Goal: Check status: Check status

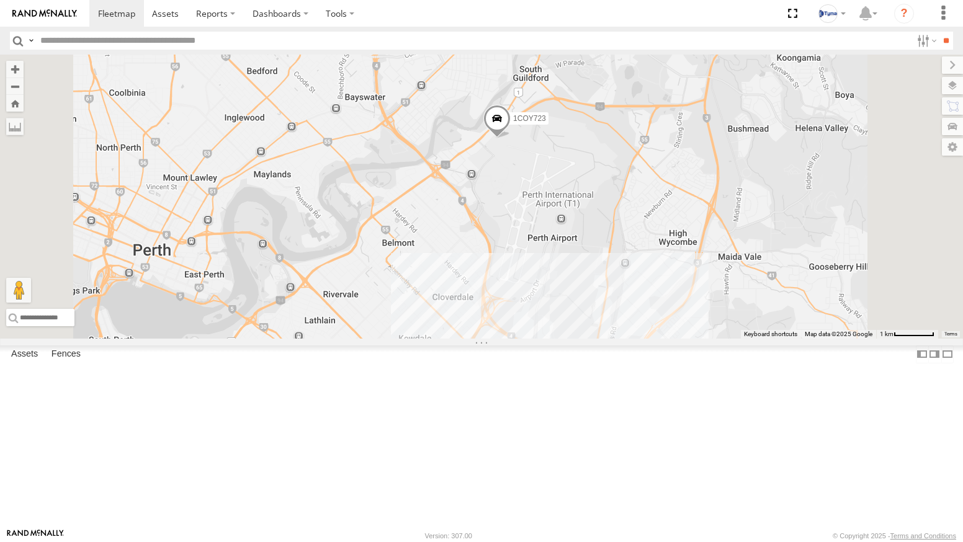
drag, startPoint x: 606, startPoint y: 241, endPoint x: 570, endPoint y: 319, distance: 85.2
click at [570, 319] on div "4 1COY723 2" at bounding box center [481, 197] width 963 height 284
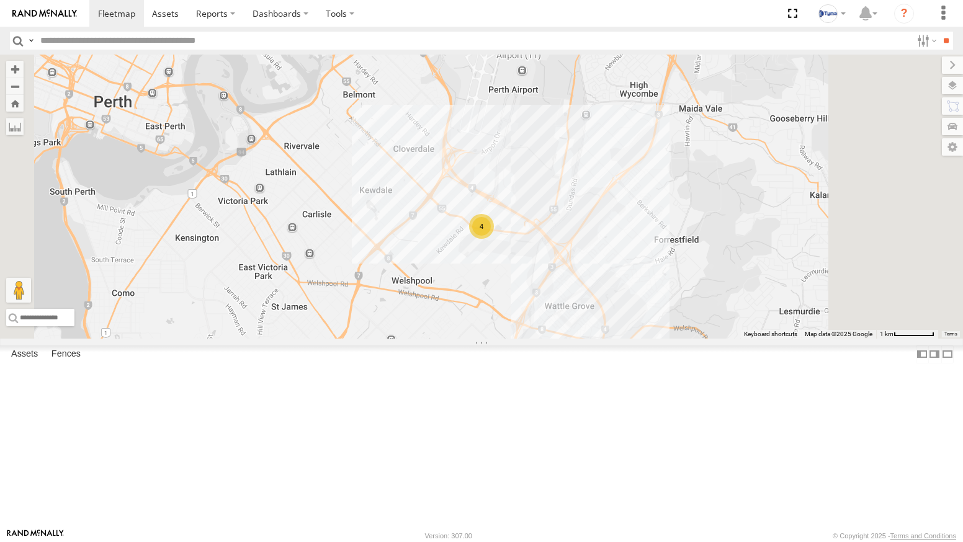
drag, startPoint x: 554, startPoint y: 454, endPoint x: 511, endPoint y: 292, distance: 167.5
click at [511, 296] on div "4 1COY723 2" at bounding box center [481, 197] width 963 height 284
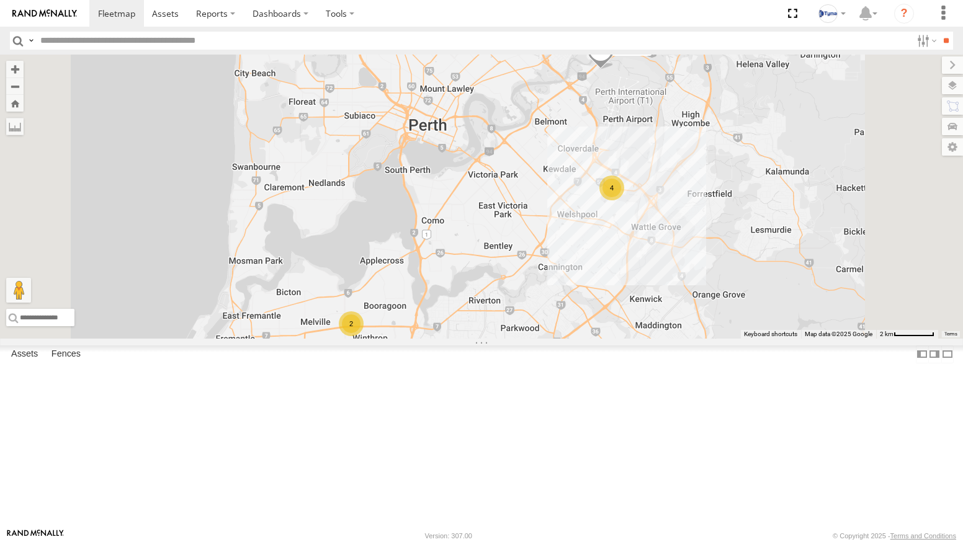
click at [0, 0] on div "All Assets" at bounding box center [0, 0] width 0 height 0
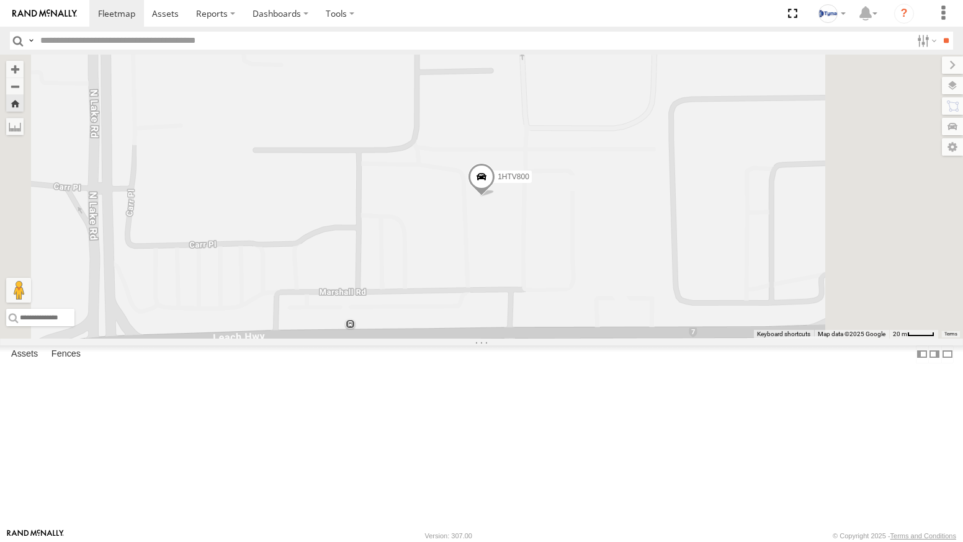
click at [0, 0] on div "All Assets" at bounding box center [0, 0] width 0 height 0
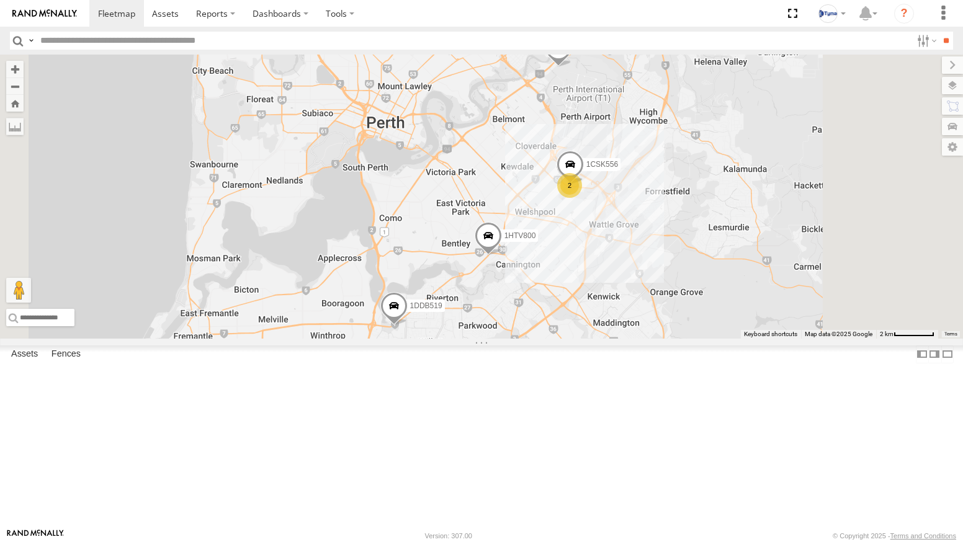
click at [66, 16] on img at bounding box center [44, 13] width 65 height 9
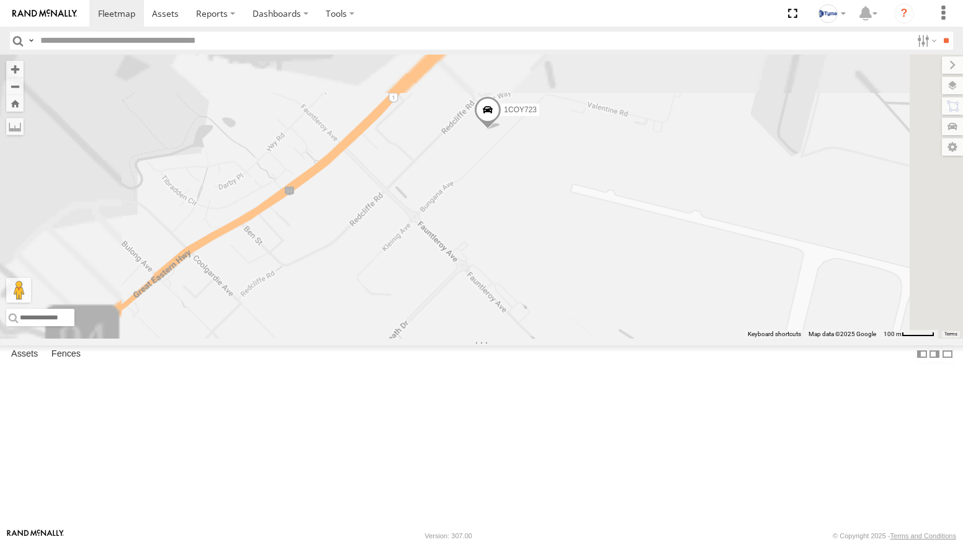
drag, startPoint x: 676, startPoint y: 114, endPoint x: 668, endPoint y: 356, distance: 242.7
click at [668, 339] on div "1COY723" at bounding box center [481, 197] width 963 height 284
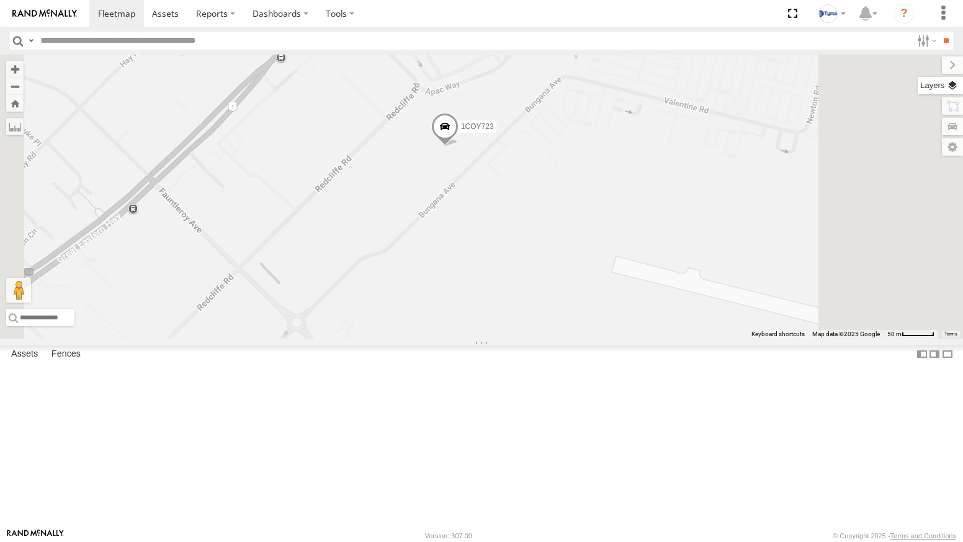
click at [955, 78] on label at bounding box center [940, 85] width 45 height 17
click at [0, 0] on span "Basemaps" at bounding box center [0, 0] width 0 height 0
click at [0, 0] on span "Satellite + Roadmap" at bounding box center [0, 0] width 0 height 0
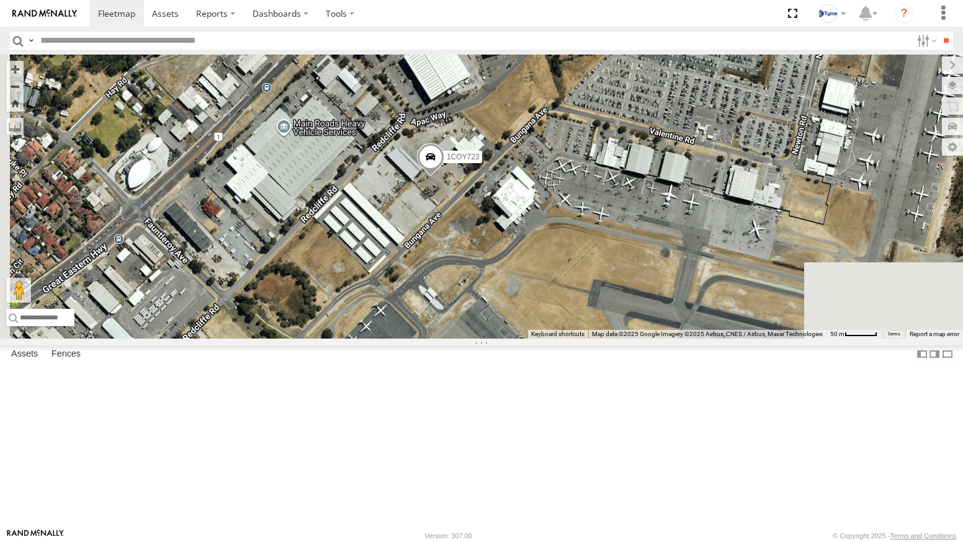
drag, startPoint x: 575, startPoint y: 250, endPoint x: 563, endPoint y: 290, distance: 41.8
click at [564, 290] on div "1COY723" at bounding box center [481, 197] width 963 height 284
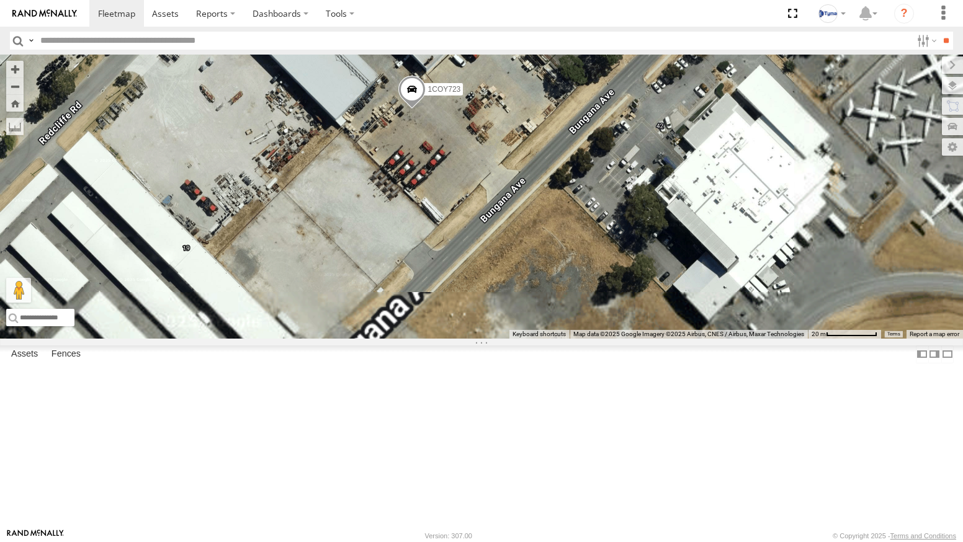
drag, startPoint x: 624, startPoint y: 341, endPoint x: 531, endPoint y: 193, distance: 174.7
click at [530, 195] on div "1COY723" at bounding box center [481, 197] width 963 height 284
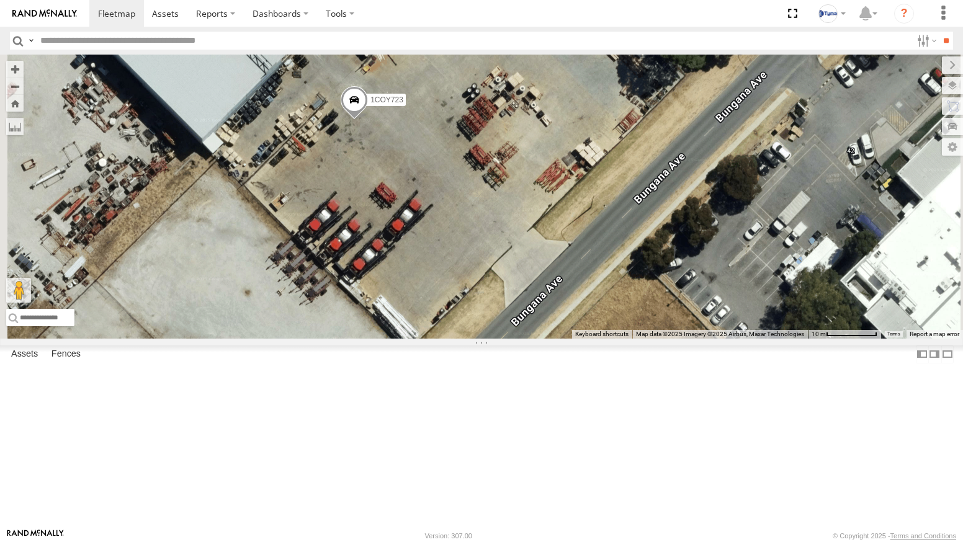
drag, startPoint x: 563, startPoint y: 191, endPoint x: 567, endPoint y: 287, distance: 95.6
click at [567, 287] on div "1COY723" at bounding box center [481, 197] width 963 height 284
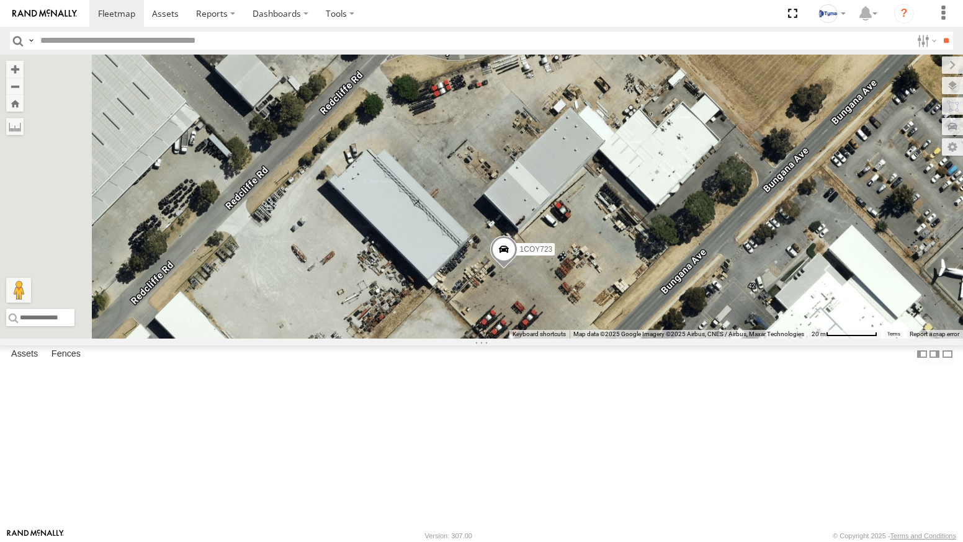
drag, startPoint x: 514, startPoint y: 223, endPoint x: 632, endPoint y: 353, distance: 175.2
click at [632, 339] on div "1COY723" at bounding box center [481, 197] width 963 height 284
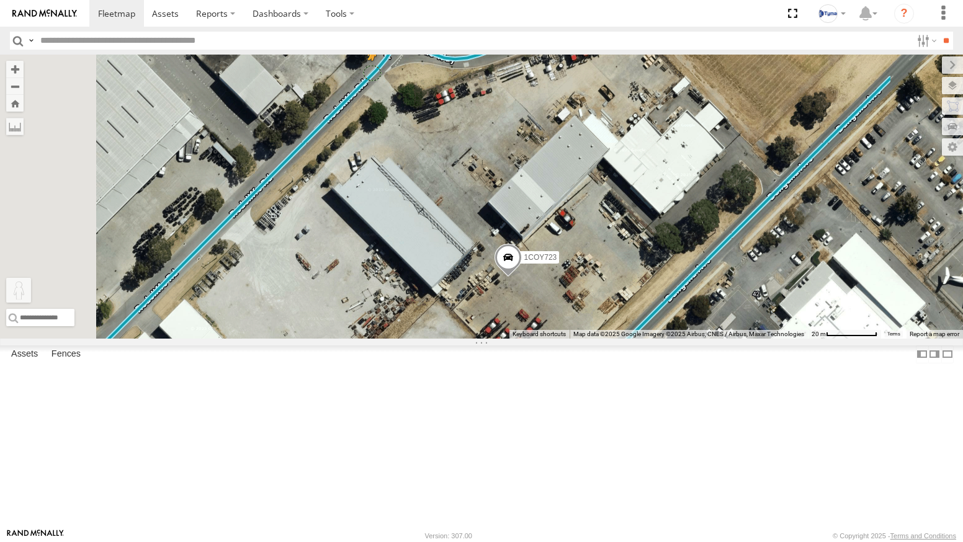
drag, startPoint x: 333, startPoint y: 479, endPoint x: 528, endPoint y: 168, distance: 367.4
click at [528, 168] on div "1COY723 To activate drag with keyboard, press Alt + Enter. Once in keyboard dra…" at bounding box center [481, 197] width 963 height 284
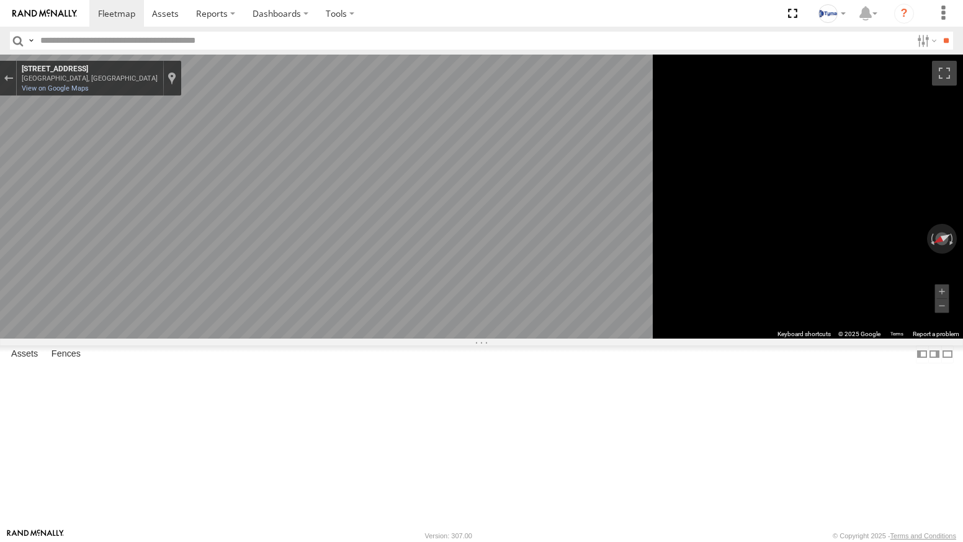
click at [216, 292] on main "← Move left → Move right ↑ Move up ↓ Move down + Zoom in - Zoom out Home Jump l…" at bounding box center [481, 292] width 963 height 474
click at [277, 273] on main "← Move left → Move right ↑ Move up ↓ Move down + Zoom in - Zoom out Home Jump l…" at bounding box center [481, 292] width 963 height 474
click at [842, 253] on div "← Move left → Move right ↑ Move up ↓ Move down + Zoom in - Zoom out Home Jump l…" at bounding box center [481, 197] width 963 height 284
click at [275, 266] on main "← Move left → Move right ↑ Move up ↓ Move down + Zoom in - Zoom out Home Jump l…" at bounding box center [481, 292] width 963 height 474
click at [273, 274] on main "← Move left → Move right ↑ Move up ↓ Move down + Zoom in - Zoom out Home Jump l…" at bounding box center [481, 292] width 963 height 474
